Goal: Task Accomplishment & Management: Use online tool/utility

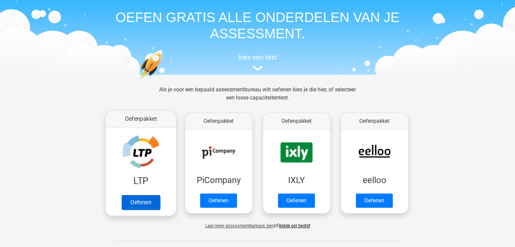
scroll to position [34, 0]
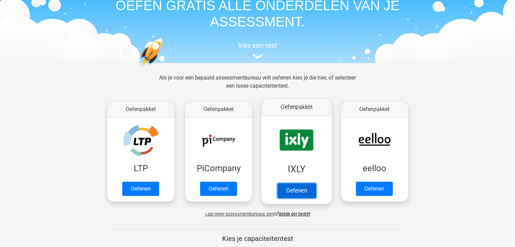
click at [306, 194] on link "Oefenen" at bounding box center [296, 190] width 39 height 15
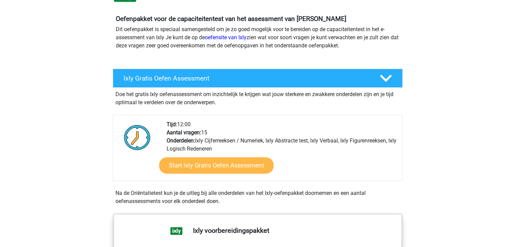
scroll to position [68, 0]
click at [238, 168] on link "Start Ixly Gratis Oefen Assessment" at bounding box center [216, 165] width 114 height 16
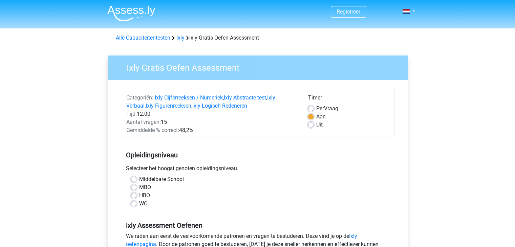
click at [139, 178] on label "Middelbare School" at bounding box center [161, 179] width 45 height 8
click at [133, 178] on input "Middelbare School" at bounding box center [133, 178] width 5 height 7
radio input "true"
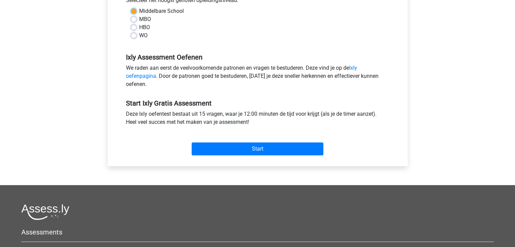
scroll to position [169, 0]
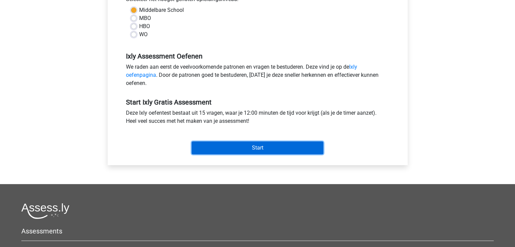
click at [250, 145] on input "Start" at bounding box center [258, 147] width 132 height 13
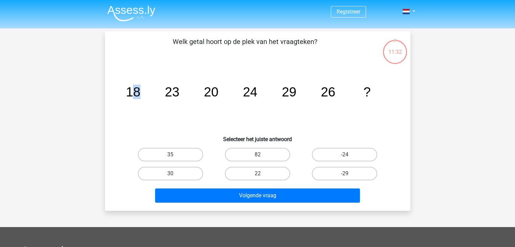
drag, startPoint x: 130, startPoint y: 96, endPoint x: 138, endPoint y: 96, distance: 7.8
click at [138, 96] on tspan "18" at bounding box center [133, 92] width 15 height 15
click at [132, 94] on tspan "18" at bounding box center [133, 92] width 15 height 15
click at [140, 93] on tspan "23" at bounding box center [133, 92] width 15 height 15
click at [140, 91] on tspan "20" at bounding box center [133, 92] width 15 height 15
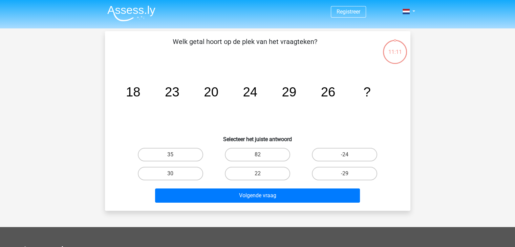
click at [136, 88] on tspan "18" at bounding box center [133, 92] width 15 height 15
click at [271, 176] on label "22" at bounding box center [257, 174] width 65 height 14
click at [262, 176] on input "22" at bounding box center [259, 176] width 4 height 4
radio input "true"
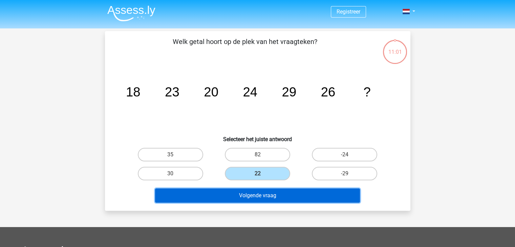
click at [260, 195] on button "Volgende vraag" at bounding box center [257, 196] width 205 height 14
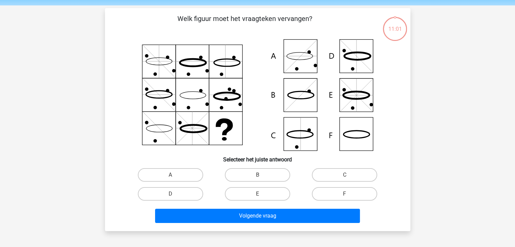
scroll to position [31, 0]
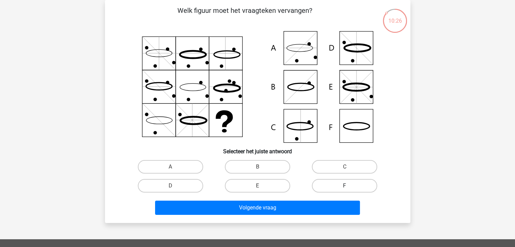
click at [345, 184] on label "F" at bounding box center [344, 186] width 65 height 14
click at [345, 186] on input "F" at bounding box center [347, 188] width 4 height 4
radio input "true"
click at [301, 215] on div "Volgende vraag" at bounding box center [257, 209] width 261 height 17
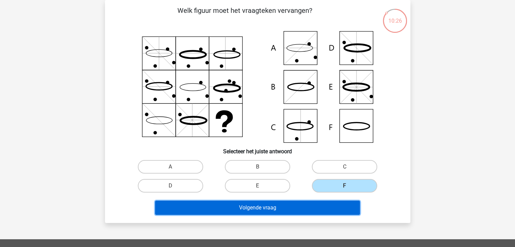
click at [288, 207] on button "Volgende vraag" at bounding box center [257, 208] width 205 height 14
